Goal: Information Seeking & Learning: Learn about a topic

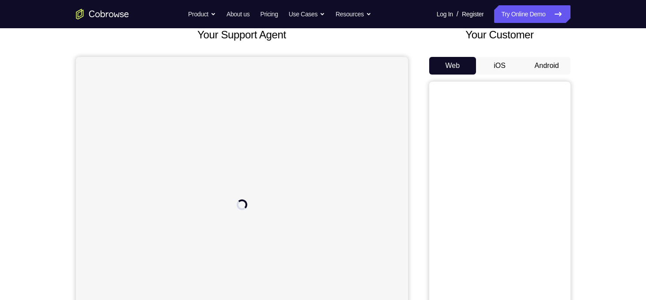
click at [527, 68] on button "Android" at bounding box center [546, 66] width 47 height 18
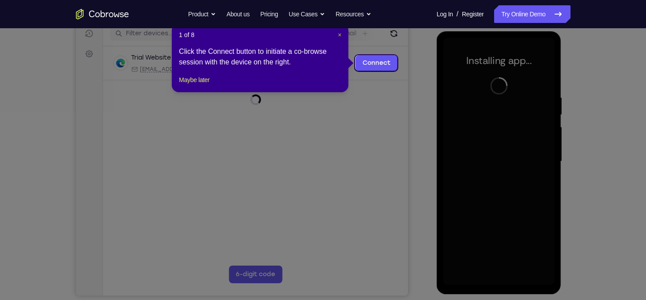
click at [341, 37] on span "×" at bounding box center [340, 34] width 4 height 7
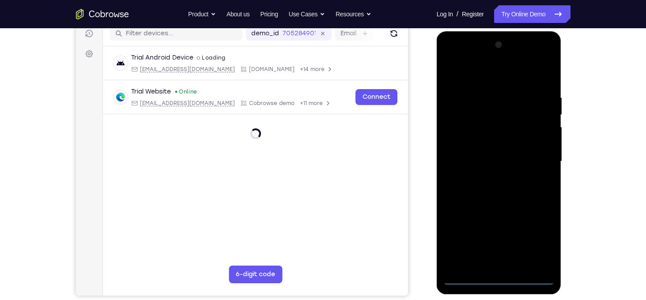
click at [500, 279] on div at bounding box center [498, 161] width 111 height 247
click at [532, 240] on div at bounding box center [498, 161] width 111 height 247
click at [474, 79] on div at bounding box center [498, 161] width 111 height 247
click at [532, 155] on div at bounding box center [498, 161] width 111 height 247
click at [490, 179] on div at bounding box center [498, 161] width 111 height 247
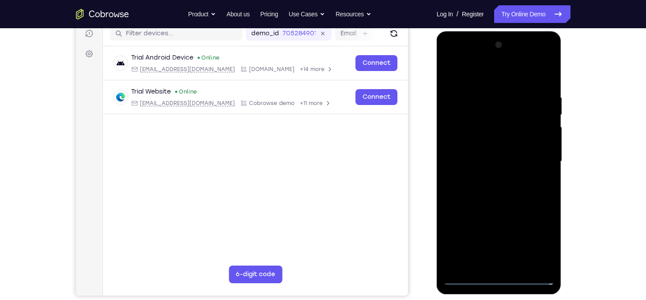
click at [499, 152] on div at bounding box center [498, 161] width 111 height 247
click at [493, 149] on div at bounding box center [498, 161] width 111 height 247
click at [483, 163] on div at bounding box center [498, 161] width 111 height 247
click at [474, 187] on div at bounding box center [498, 161] width 111 height 247
click at [478, 189] on div at bounding box center [498, 161] width 111 height 247
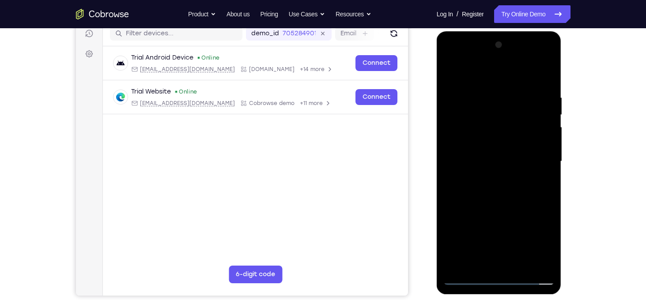
click at [544, 86] on div at bounding box center [498, 161] width 111 height 247
click at [549, 73] on div at bounding box center [498, 161] width 111 height 247
click at [518, 268] on div at bounding box center [498, 161] width 111 height 247
click at [506, 212] on div at bounding box center [498, 161] width 111 height 247
click at [453, 73] on div at bounding box center [498, 161] width 111 height 247
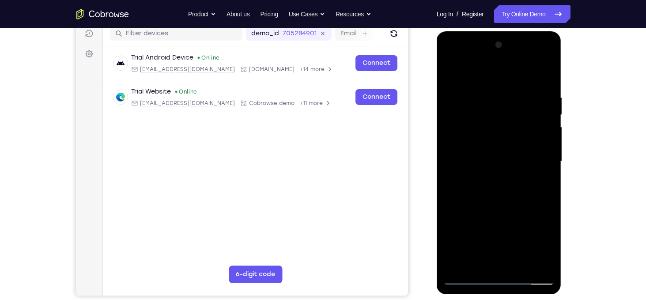
click at [545, 91] on div at bounding box center [498, 161] width 111 height 247
click at [544, 123] on div at bounding box center [498, 161] width 111 height 247
click at [544, 78] on div at bounding box center [498, 161] width 111 height 247
drag, startPoint x: 507, startPoint y: 180, endPoint x: 501, endPoint y: 54, distance: 125.5
click at [501, 54] on div at bounding box center [498, 161] width 111 height 247
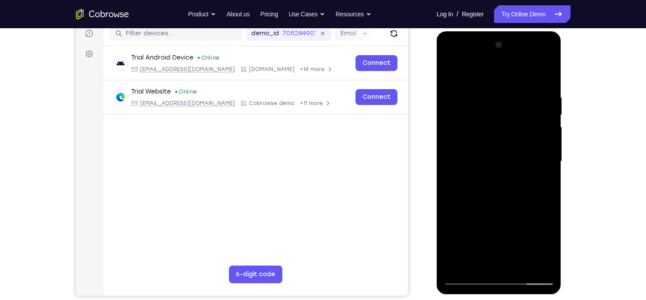
drag, startPoint x: 495, startPoint y: 224, endPoint x: 481, endPoint y: 85, distance: 139.9
click at [481, 85] on div at bounding box center [498, 161] width 111 height 247
drag, startPoint x: 488, startPoint y: 171, endPoint x: 476, endPoint y: 15, distance: 155.9
click at [476, 31] on html "Online web based iOS Simulators and Android Emulators. Run iPhone, iPad, Mobile…" at bounding box center [500, 163] width 126 height 265
drag, startPoint x: 502, startPoint y: 141, endPoint x: 489, endPoint y: -2, distance: 143.6
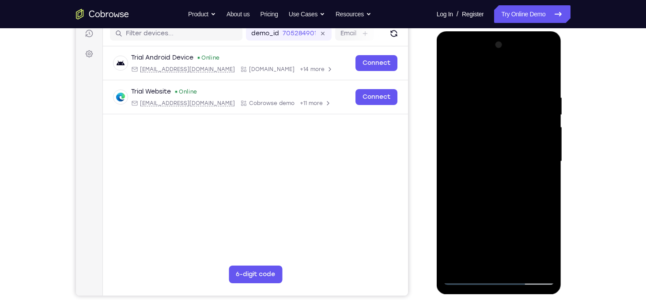
click at [489, 31] on html "Online web based iOS Simulators and Android Emulators. Run iPhone, iPad, Mobile…" at bounding box center [500, 163] width 126 height 265
drag, startPoint x: 495, startPoint y: 167, endPoint x: 458, endPoint y: 28, distance: 144.4
click at [458, 31] on html "Online web based iOS Simulators and Android Emulators. Run iPhone, iPad, Mobile…" at bounding box center [500, 163] width 126 height 265
drag, startPoint x: 475, startPoint y: 163, endPoint x: 448, endPoint y: 0, distance: 164.3
click at [448, 31] on html "Online web based iOS Simulators and Android Emulators. Run iPhone, iPad, Mobile…" at bounding box center [500, 163] width 126 height 265
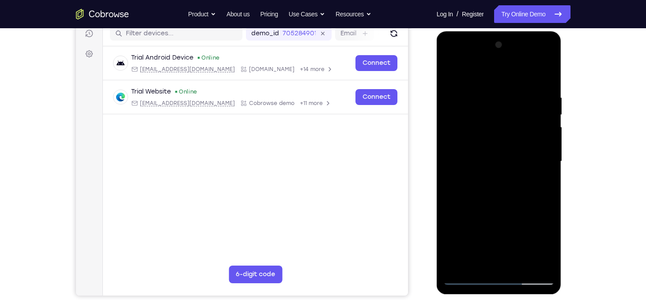
drag, startPoint x: 502, startPoint y: 203, endPoint x: 481, endPoint y: 26, distance: 177.9
click at [481, 31] on html "Online web based iOS Simulators and Android Emulators. Run iPhone, iPad, Mobile…" at bounding box center [500, 163] width 126 height 265
click at [541, 268] on div at bounding box center [498, 161] width 111 height 247
drag, startPoint x: 518, startPoint y: 99, endPoint x: 556, endPoint y: 301, distance: 205.4
click at [556, 296] on html "Online web based iOS Simulators and Android Emulators. Run iPhone, iPad, Mobile…" at bounding box center [500, 163] width 126 height 265
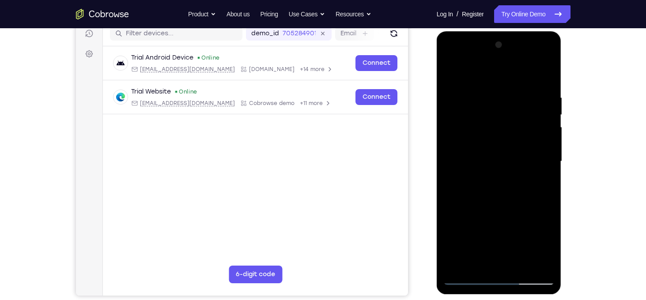
drag, startPoint x: 519, startPoint y: 143, endPoint x: 491, endPoint y: 41, distance: 105.7
click at [491, 41] on div at bounding box center [498, 161] width 111 height 247
click at [449, 204] on div at bounding box center [498, 161] width 111 height 247
click at [443, 140] on div at bounding box center [499, 162] width 125 height 263
click at [470, 68] on div at bounding box center [498, 161] width 111 height 247
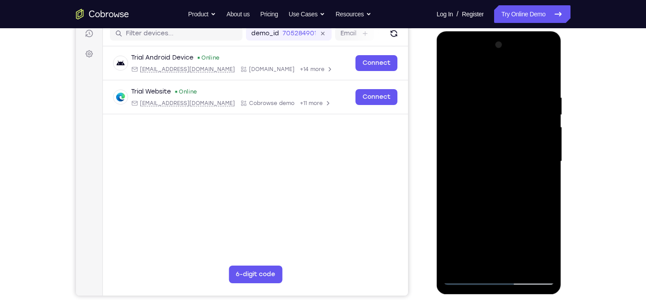
click at [464, 202] on div at bounding box center [498, 161] width 111 height 247
drag, startPoint x: 509, startPoint y: 164, endPoint x: 513, endPoint y: 257, distance: 93.2
click at [513, 257] on div at bounding box center [498, 161] width 111 height 247
click at [545, 166] on div at bounding box center [498, 161] width 111 height 247
click at [548, 169] on div at bounding box center [498, 161] width 111 height 247
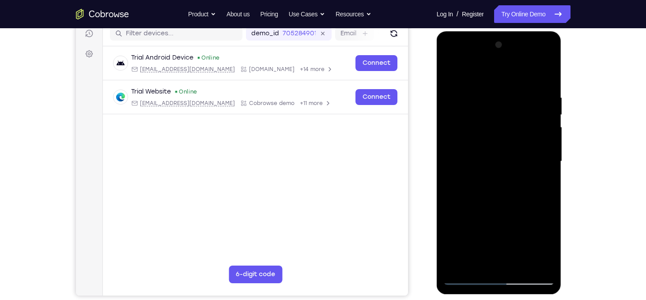
click at [459, 268] on div at bounding box center [498, 161] width 111 height 247
drag, startPoint x: 502, startPoint y: 160, endPoint x: 504, endPoint y: 323, distance: 162.5
click at [504, 296] on html "Online web based iOS Simulators and Android Emulators. Run iPhone, iPad, Mobile…" at bounding box center [500, 163] width 126 height 265
drag, startPoint x: 529, startPoint y: 172, endPoint x: 503, endPoint y: 61, distance: 113.8
click at [503, 61] on div at bounding box center [498, 161] width 111 height 247
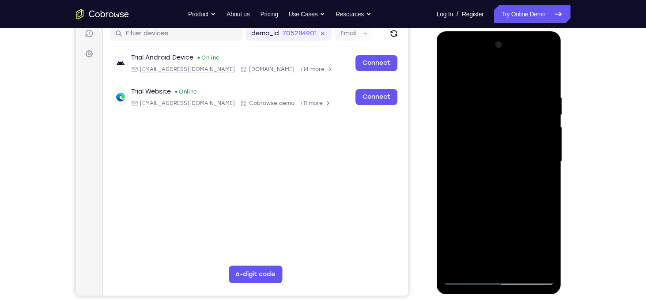
drag, startPoint x: 510, startPoint y: 214, endPoint x: 481, endPoint y: 115, distance: 102.6
click at [481, 115] on div at bounding box center [498, 161] width 111 height 247
drag, startPoint x: 507, startPoint y: 210, endPoint x: 476, endPoint y: 93, distance: 121.3
click at [476, 93] on div at bounding box center [498, 161] width 111 height 247
drag, startPoint x: 483, startPoint y: 187, endPoint x: 451, endPoint y: 47, distance: 143.7
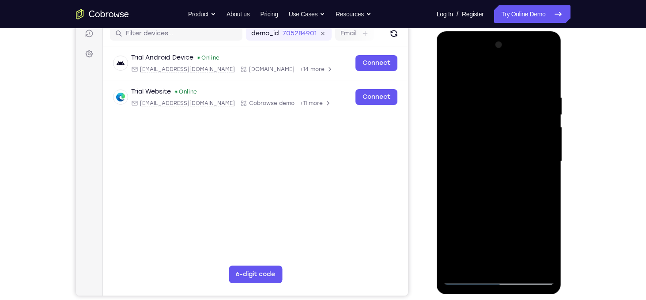
click at [451, 47] on div at bounding box center [498, 161] width 111 height 247
drag, startPoint x: 494, startPoint y: 197, endPoint x: 461, endPoint y: 50, distance: 150.7
click at [461, 50] on div at bounding box center [498, 161] width 111 height 247
drag, startPoint x: 494, startPoint y: 194, endPoint x: 449, endPoint y: 67, distance: 135.5
click at [449, 67] on div at bounding box center [498, 161] width 111 height 247
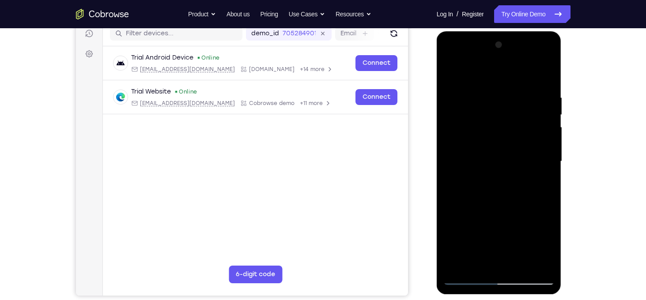
drag, startPoint x: 491, startPoint y: 205, endPoint x: 471, endPoint y: 9, distance: 196.6
click at [471, 31] on html "Online web based iOS Simulators and Android Emulators. Run iPhone, iPad, Mobile…" at bounding box center [500, 163] width 126 height 265
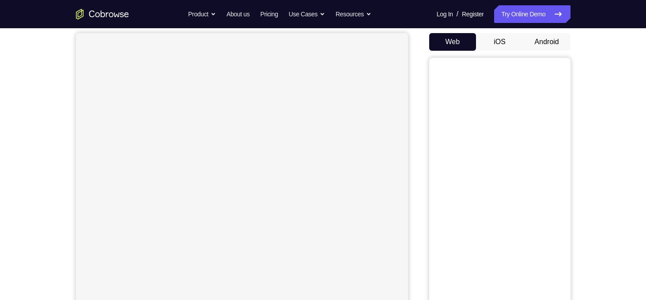
scroll to position [82, 0]
click at [542, 40] on button "Android" at bounding box center [546, 42] width 47 height 18
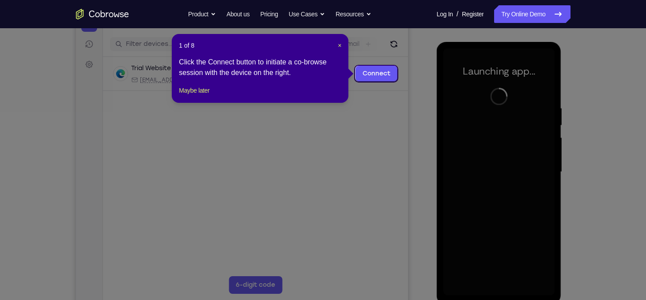
scroll to position [104, 0]
click at [338, 47] on span "×" at bounding box center [340, 45] width 4 height 7
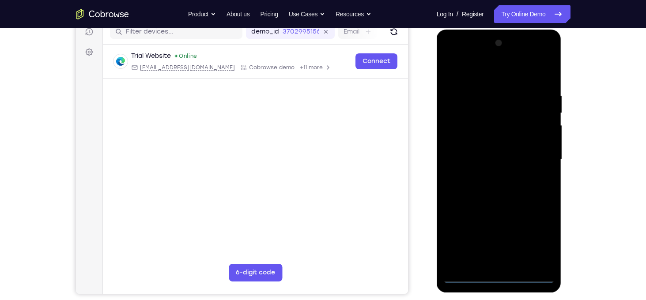
scroll to position [117, 0]
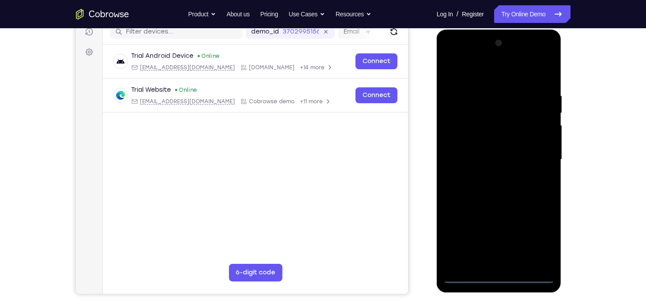
click at [504, 274] on div at bounding box center [498, 159] width 111 height 247
click at [499, 279] on div at bounding box center [498, 159] width 111 height 247
click at [542, 245] on div at bounding box center [498, 159] width 111 height 247
click at [466, 72] on div at bounding box center [498, 159] width 111 height 247
click at [461, 140] on div at bounding box center [498, 159] width 111 height 247
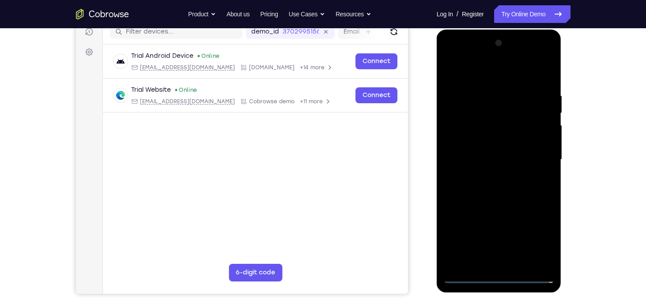
click at [480, 164] on div at bounding box center [498, 159] width 111 height 247
click at [476, 150] on div at bounding box center [498, 159] width 111 height 247
click at [482, 168] on div at bounding box center [498, 159] width 111 height 247
drag, startPoint x: 459, startPoint y: 79, endPoint x: 652, endPoint y: 87, distance: 193.1
click at [563, 87] on html "Online web based iOS Simulators and Android Emulators. Run iPhone, iPad, Mobile…" at bounding box center [500, 162] width 126 height 265
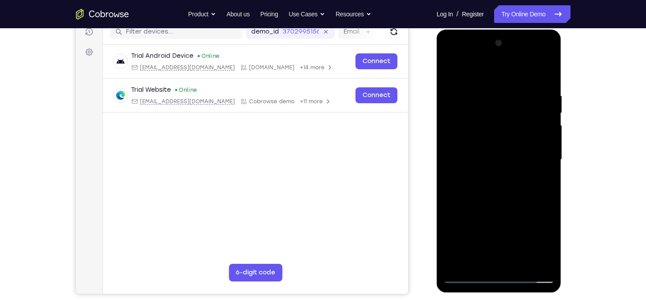
click at [470, 212] on div at bounding box center [498, 159] width 111 height 247
click at [536, 144] on div at bounding box center [498, 159] width 111 height 247
drag, startPoint x: 500, startPoint y: 208, endPoint x: 500, endPoint y: 147, distance: 61.4
click at [500, 147] on div at bounding box center [498, 159] width 111 height 247
click at [491, 257] on div at bounding box center [498, 159] width 111 height 247
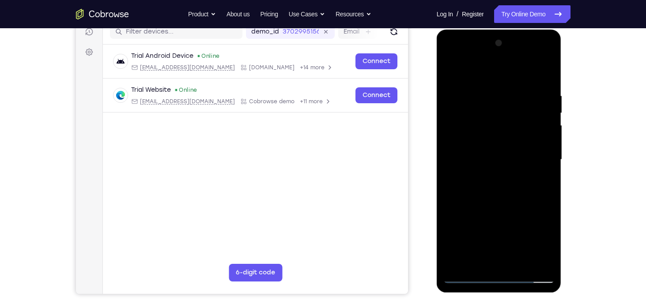
click at [461, 142] on div at bounding box center [498, 159] width 111 height 247
click at [460, 182] on div at bounding box center [498, 159] width 111 height 247
click at [529, 84] on div at bounding box center [498, 159] width 111 height 247
click at [455, 147] on div at bounding box center [498, 159] width 111 height 247
click at [449, 71] on div at bounding box center [498, 159] width 111 height 247
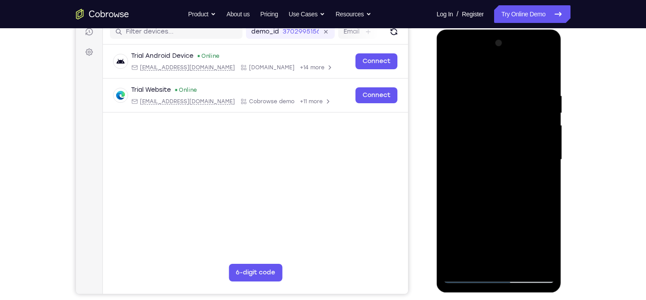
click at [472, 73] on div at bounding box center [498, 159] width 111 height 247
click at [454, 65] on div at bounding box center [498, 159] width 111 height 247
click at [457, 210] on div at bounding box center [498, 159] width 111 height 247
click at [450, 71] on div at bounding box center [498, 159] width 111 height 247
drag, startPoint x: 494, startPoint y: 192, endPoint x: 480, endPoint y: 67, distance: 126.2
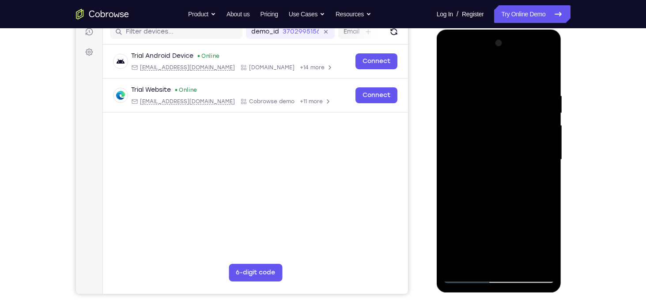
click at [480, 67] on div at bounding box center [498, 159] width 111 height 247
drag, startPoint x: 486, startPoint y: 220, endPoint x: 491, endPoint y: 74, distance: 146.7
click at [491, 74] on div at bounding box center [498, 159] width 111 height 247
drag, startPoint x: 494, startPoint y: 231, endPoint x: 493, endPoint y: 51, distance: 179.7
click at [493, 51] on div at bounding box center [498, 159] width 111 height 247
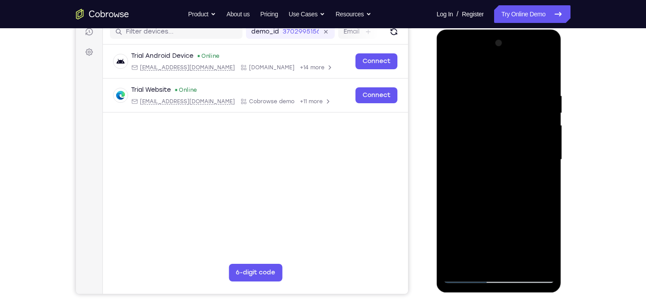
drag, startPoint x: 492, startPoint y: 220, endPoint x: 492, endPoint y: 136, distance: 84.8
click at [492, 136] on div at bounding box center [498, 159] width 111 height 247
drag, startPoint x: 481, startPoint y: 173, endPoint x: 488, endPoint y: 25, distance: 148.5
click at [488, 30] on html "Online web based iOS Simulators and Android Emulators. Run iPhone, iPad, Mobile…" at bounding box center [500, 162] width 126 height 265
drag, startPoint x: 512, startPoint y: 238, endPoint x: 504, endPoint y: 99, distance: 138.9
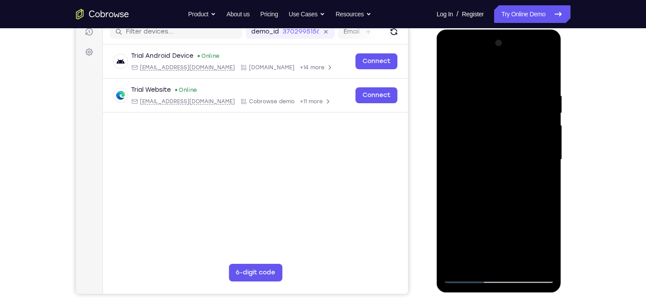
click at [504, 99] on div at bounding box center [498, 159] width 111 height 247
drag, startPoint x: 483, startPoint y: 204, endPoint x: 476, endPoint y: 21, distance: 183.8
click at [476, 30] on html "Online web based iOS Simulators and Android Emulators. Run iPhone, iPad, Mobile…" at bounding box center [500, 162] width 126 height 265
drag, startPoint x: 473, startPoint y: 178, endPoint x: 461, endPoint y: -5, distance: 183.6
click at [461, 30] on html "Online web based iOS Simulators and Android Emulators. Run iPhone, iPad, Mobile…" at bounding box center [500, 162] width 126 height 265
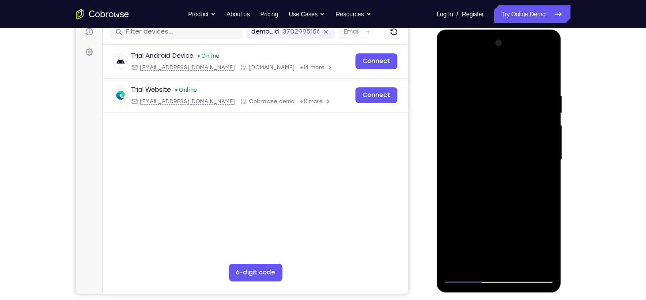
drag, startPoint x: 481, startPoint y: 145, endPoint x: 448, endPoint y: -2, distance: 150.4
click at [448, 30] on html "Online web based iOS Simulators and Android Emulators. Run iPhone, iPad, Mobile…" at bounding box center [500, 162] width 126 height 265
drag, startPoint x: 461, startPoint y: 171, endPoint x: 436, endPoint y: 11, distance: 161.8
click at [437, 30] on html "Online web based iOS Simulators and Android Emulators. Run iPhone, iPad, Mobile…" at bounding box center [500, 162] width 126 height 265
drag, startPoint x: 477, startPoint y: 126, endPoint x: 490, endPoint y: 323, distance: 196.9
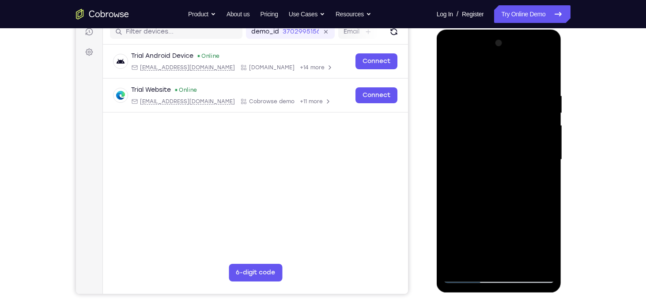
click at [490, 295] on html "Online web based iOS Simulators and Android Emulators. Run iPhone, iPad, Mobile…" at bounding box center [500, 162] width 126 height 265
drag, startPoint x: 484, startPoint y: 160, endPoint x: 472, endPoint y: 323, distance: 163.4
click at [472, 295] on html "Online web based iOS Simulators and Android Emulators. Run iPhone, iPad, Mobile…" at bounding box center [500, 162] width 126 height 265
drag, startPoint x: 487, startPoint y: 237, endPoint x: 454, endPoint y: 98, distance: 142.1
click at [454, 98] on div at bounding box center [498, 159] width 111 height 247
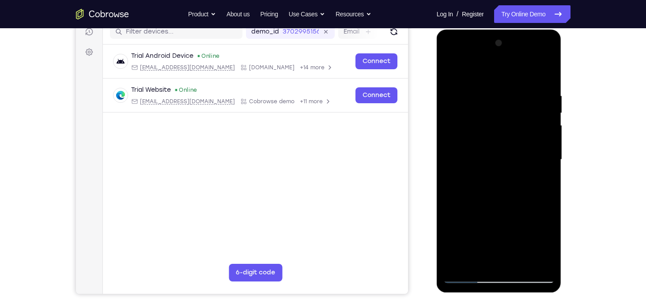
drag, startPoint x: 470, startPoint y: 242, endPoint x: 472, endPoint y: 92, distance: 149.7
click at [472, 92] on div at bounding box center [498, 159] width 111 height 247
drag, startPoint x: 479, startPoint y: 185, endPoint x: 455, endPoint y: 28, distance: 159.0
click at [455, 30] on html "Online web based iOS Simulators and Android Emulators. Run iPhone, iPad, Mobile…" at bounding box center [500, 162] width 126 height 265
drag, startPoint x: 502, startPoint y: 201, endPoint x: 488, endPoint y: 53, distance: 149.1
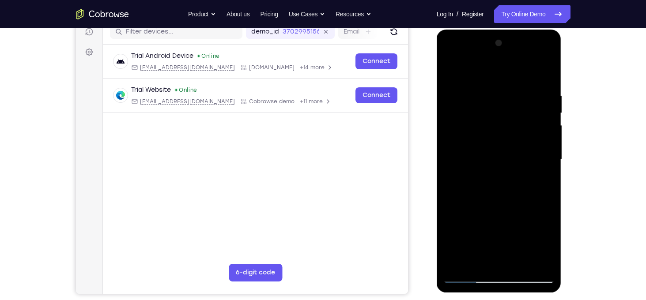
click at [488, 53] on div at bounding box center [498, 159] width 111 height 247
drag, startPoint x: 492, startPoint y: 180, endPoint x: 472, endPoint y: 37, distance: 144.4
click at [472, 37] on div at bounding box center [498, 159] width 111 height 247
drag, startPoint x: 493, startPoint y: 203, endPoint x: 484, endPoint y: 40, distance: 162.8
click at [484, 40] on div at bounding box center [498, 159] width 111 height 247
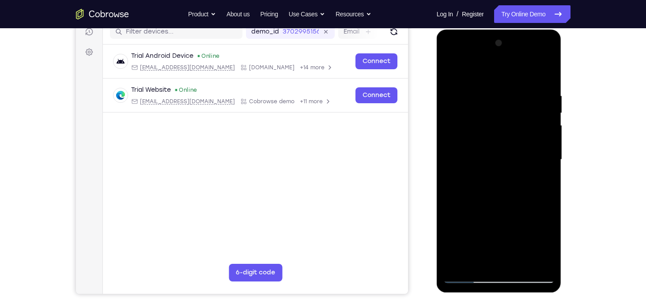
drag, startPoint x: 483, startPoint y: 190, endPoint x: 484, endPoint y: 40, distance: 150.2
click at [484, 40] on div at bounding box center [498, 159] width 111 height 247
drag, startPoint x: 488, startPoint y: 181, endPoint x: 474, endPoint y: 58, distance: 123.2
click at [474, 58] on div at bounding box center [498, 159] width 111 height 247
drag, startPoint x: 483, startPoint y: 198, endPoint x: 487, endPoint y: 54, distance: 144.5
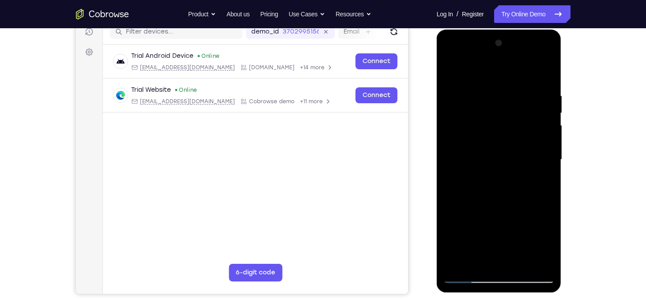
click at [487, 54] on div at bounding box center [498, 159] width 111 height 247
drag, startPoint x: 497, startPoint y: 216, endPoint x: 492, endPoint y: 108, distance: 108.3
click at [492, 108] on div at bounding box center [498, 159] width 111 height 247
drag, startPoint x: 474, startPoint y: 240, endPoint x: 467, endPoint y: 163, distance: 76.7
click at [467, 163] on div at bounding box center [498, 159] width 111 height 247
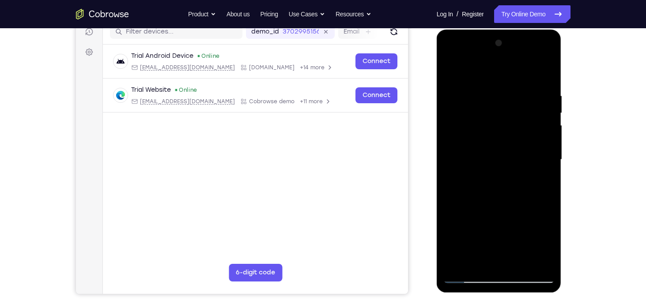
drag, startPoint x: 493, startPoint y: 212, endPoint x: 442, endPoint y: 26, distance: 192.7
click at [442, 30] on html "Online web based iOS Simulators and Android Emulators. Run iPhone, iPad, Mobile…" at bounding box center [500, 162] width 126 height 265
drag, startPoint x: 486, startPoint y: 230, endPoint x: 492, endPoint y: 76, distance: 154.2
click at [492, 76] on div at bounding box center [498, 159] width 111 height 247
drag, startPoint x: 469, startPoint y: 207, endPoint x: 462, endPoint y: 57, distance: 149.4
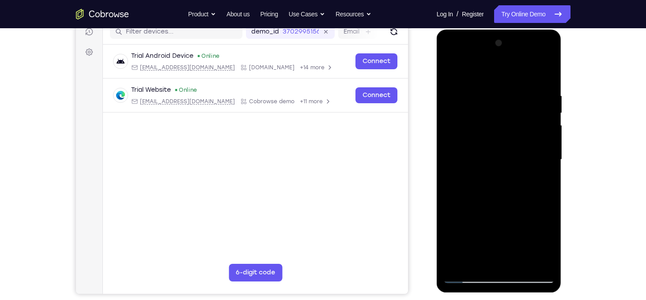
click at [462, 57] on div at bounding box center [498, 159] width 111 height 247
drag, startPoint x: 477, startPoint y: 239, endPoint x: 453, endPoint y: 140, distance: 102.4
click at [453, 140] on div at bounding box center [498, 159] width 111 height 247
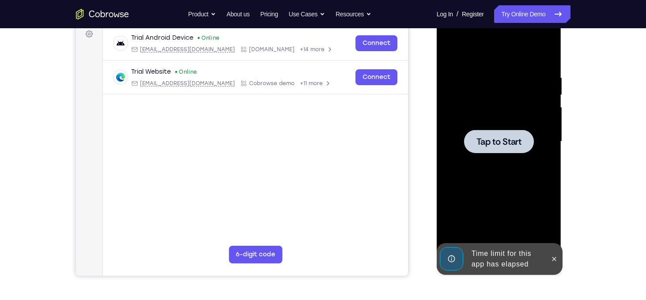
scroll to position [134, 0]
